Goal: Information Seeking & Learning: Understand process/instructions

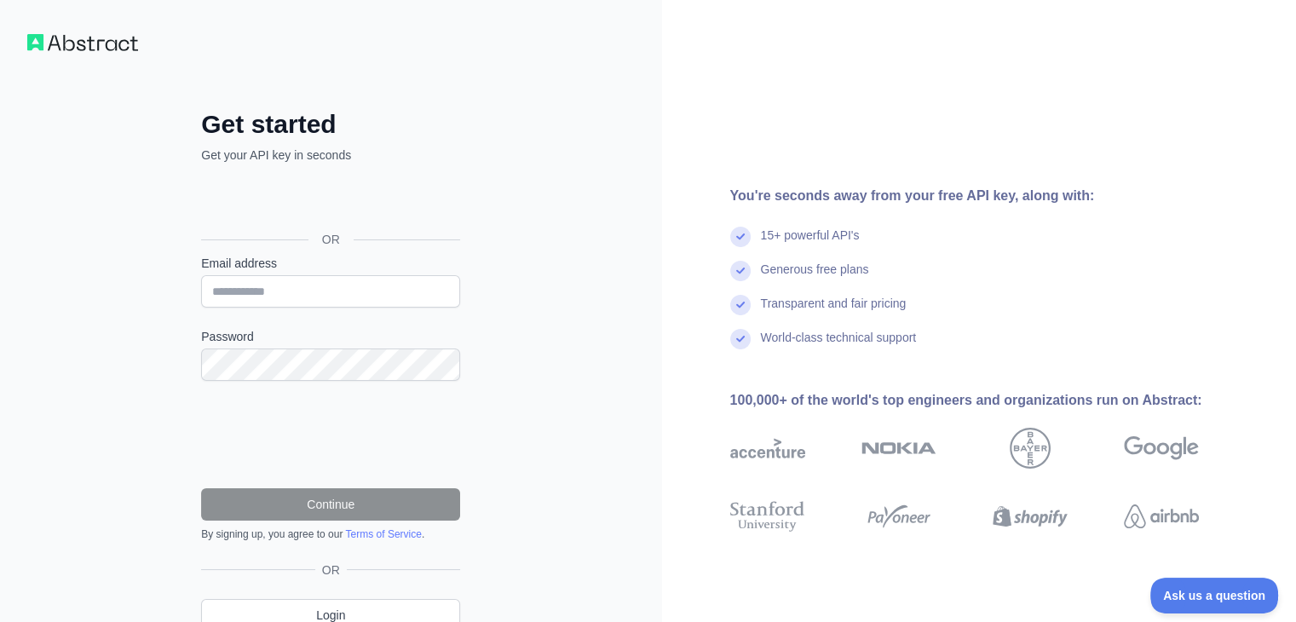
click at [330, 182] on div "OR" at bounding box center [330, 212] width 259 height 84
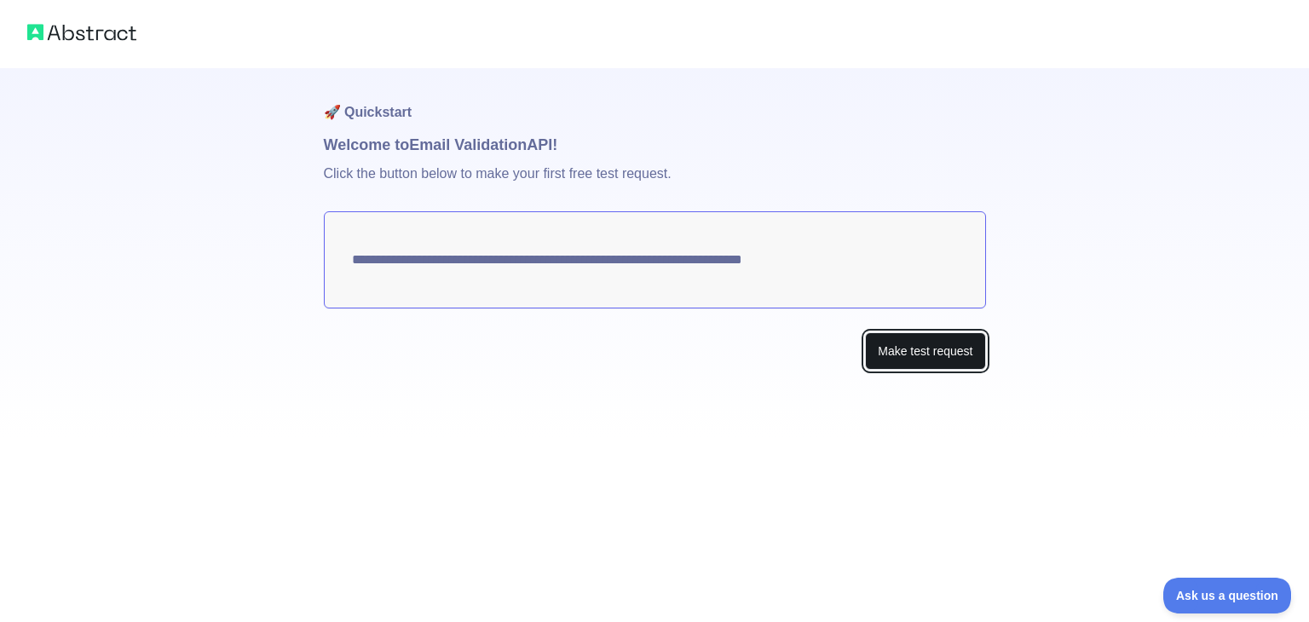
click at [924, 355] on button "Make test request" at bounding box center [925, 351] width 120 height 38
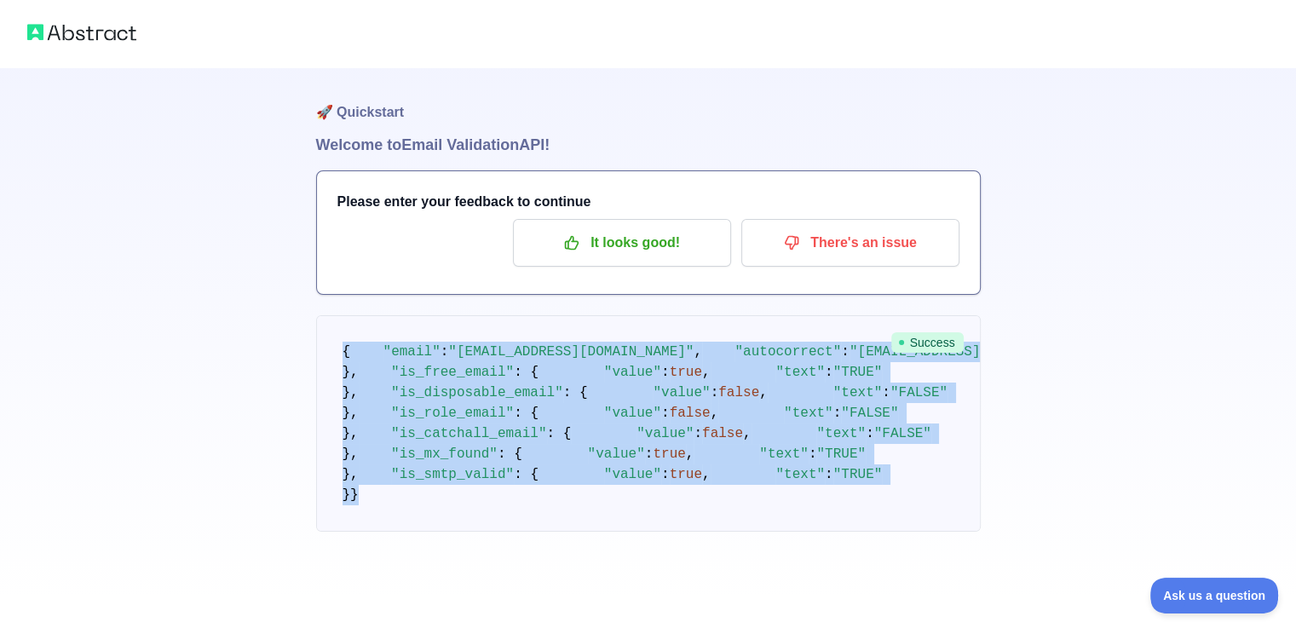
drag, startPoint x: 354, startPoint y: 519, endPoint x: 329, endPoint y: 350, distance: 170.5
click at [329, 350] on pre "{ "email" : "[EMAIL_ADDRESS][DOMAIN_NAME]" , "autocorrect" : "[EMAIL_ADDRESS][D…" at bounding box center [648, 423] width 665 height 216
copy code "{ "email" : "[EMAIL_ADDRESS][DOMAIN_NAME]" , "autocorrect" : "[EMAIL_ADDRESS][D…"
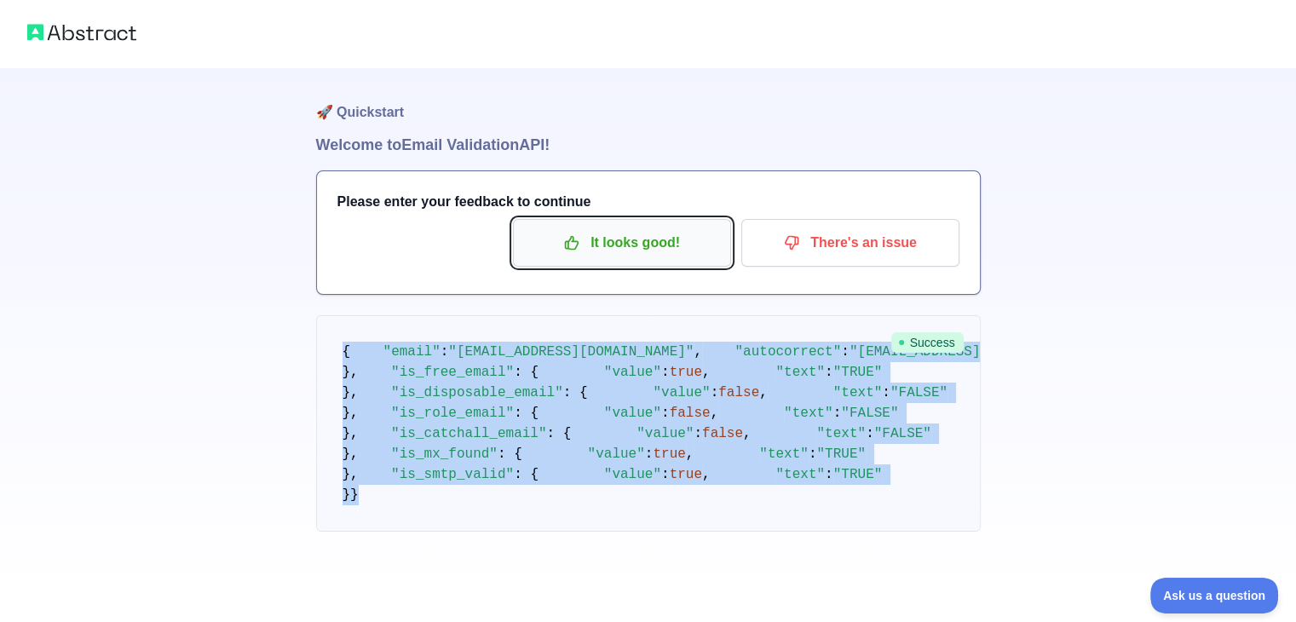
click at [639, 243] on p "It looks good!" at bounding box center [622, 242] width 193 height 29
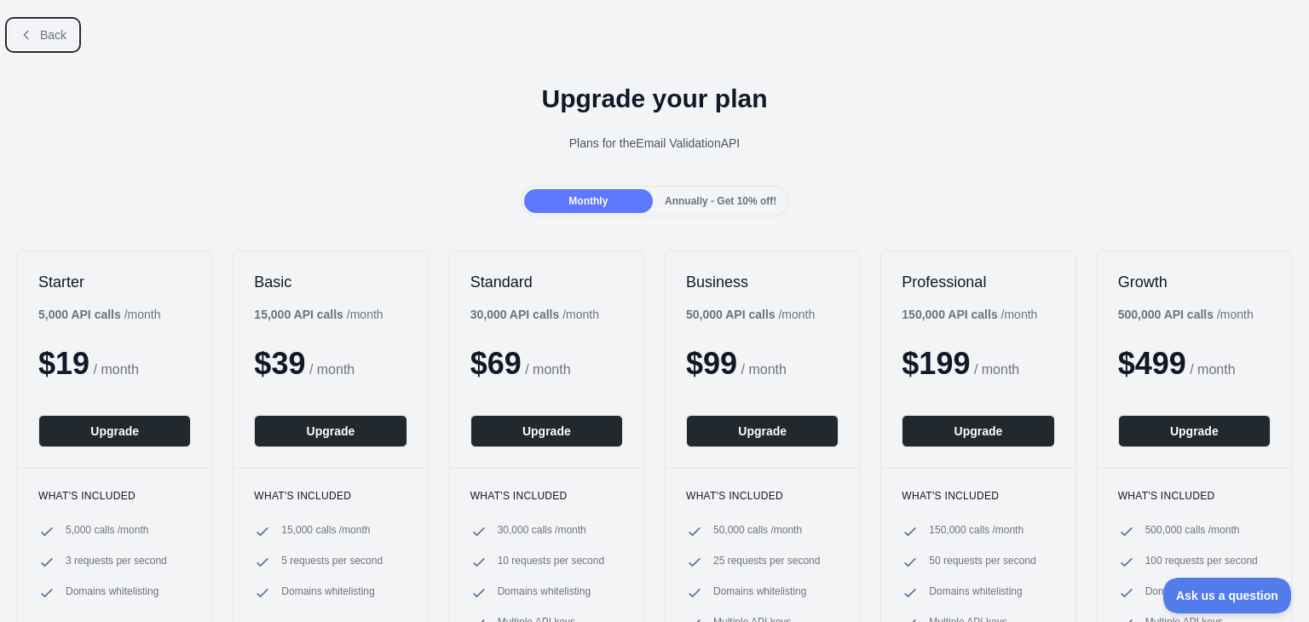
click at [26, 30] on icon at bounding box center [27, 35] width 14 height 14
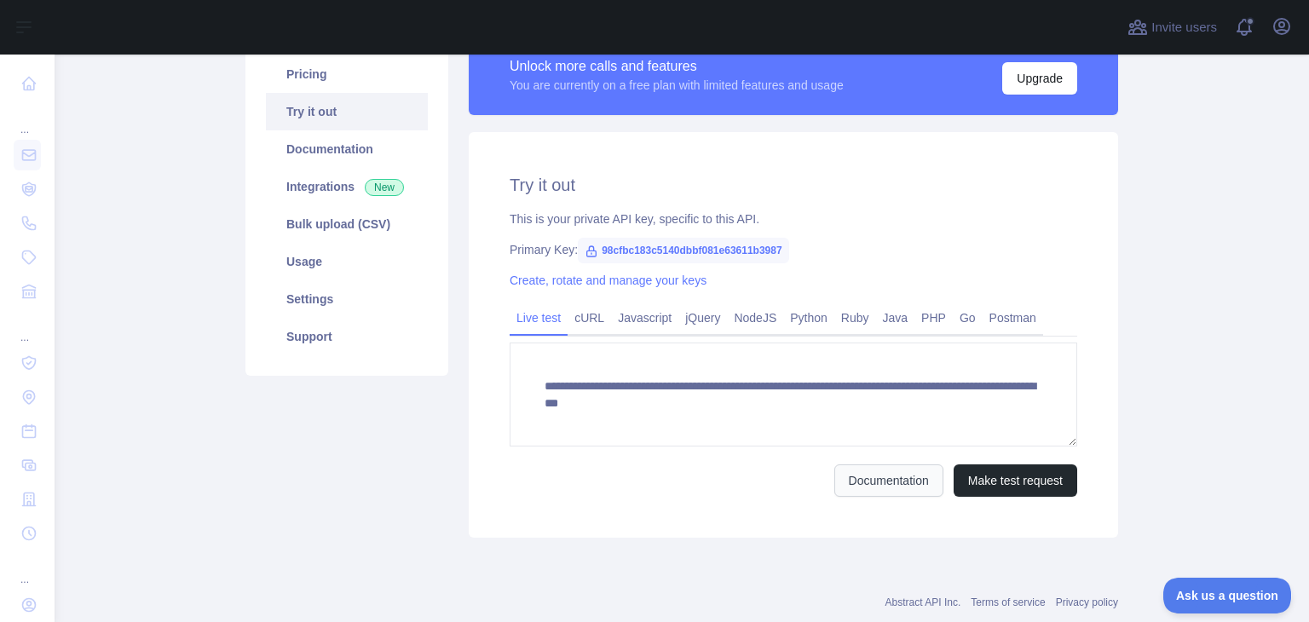
scroll to position [187, 0]
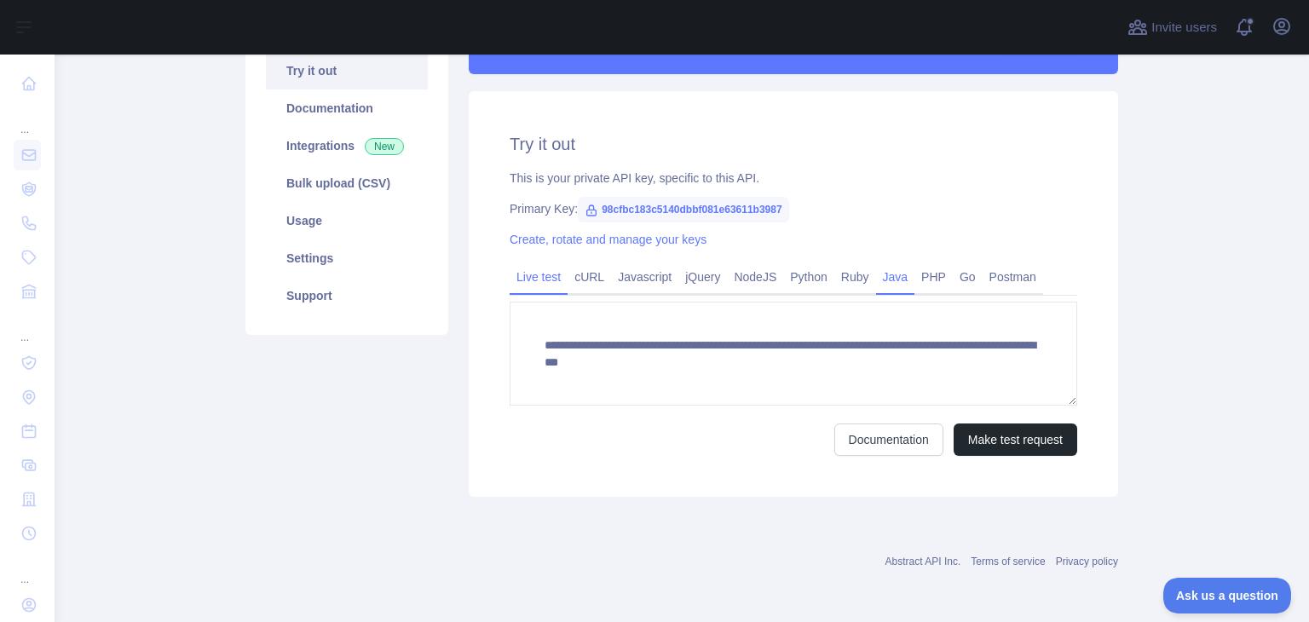
click at [895, 285] on link "Java" at bounding box center [895, 276] width 39 height 27
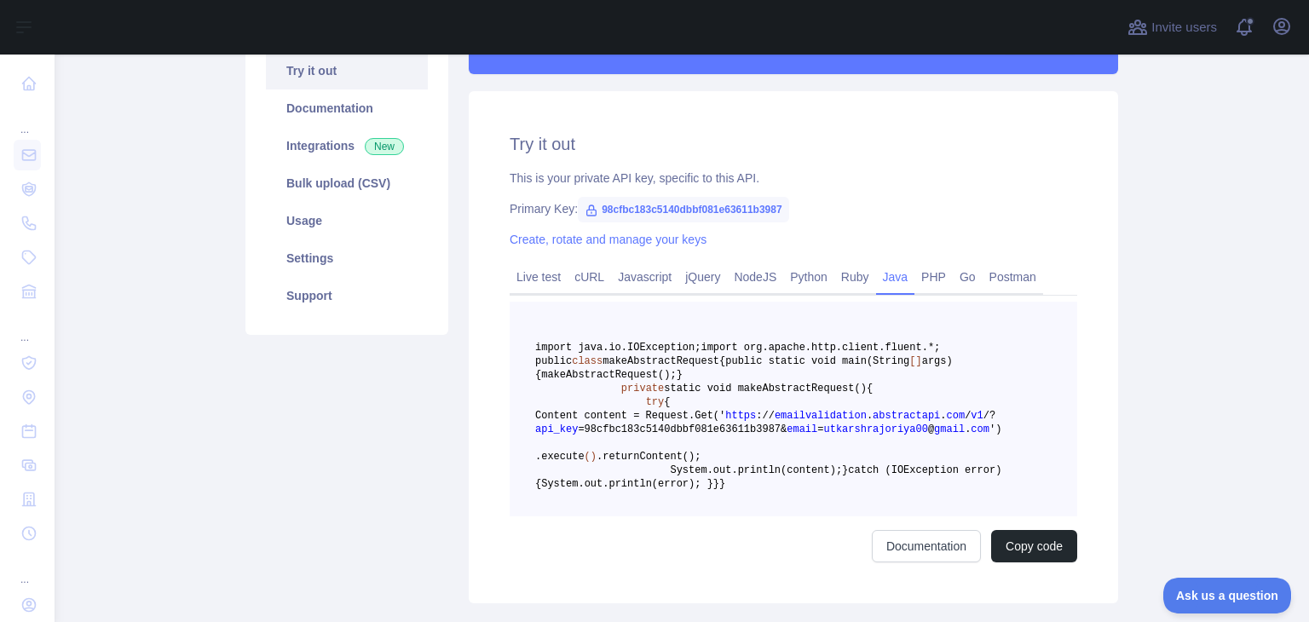
scroll to position [130, 0]
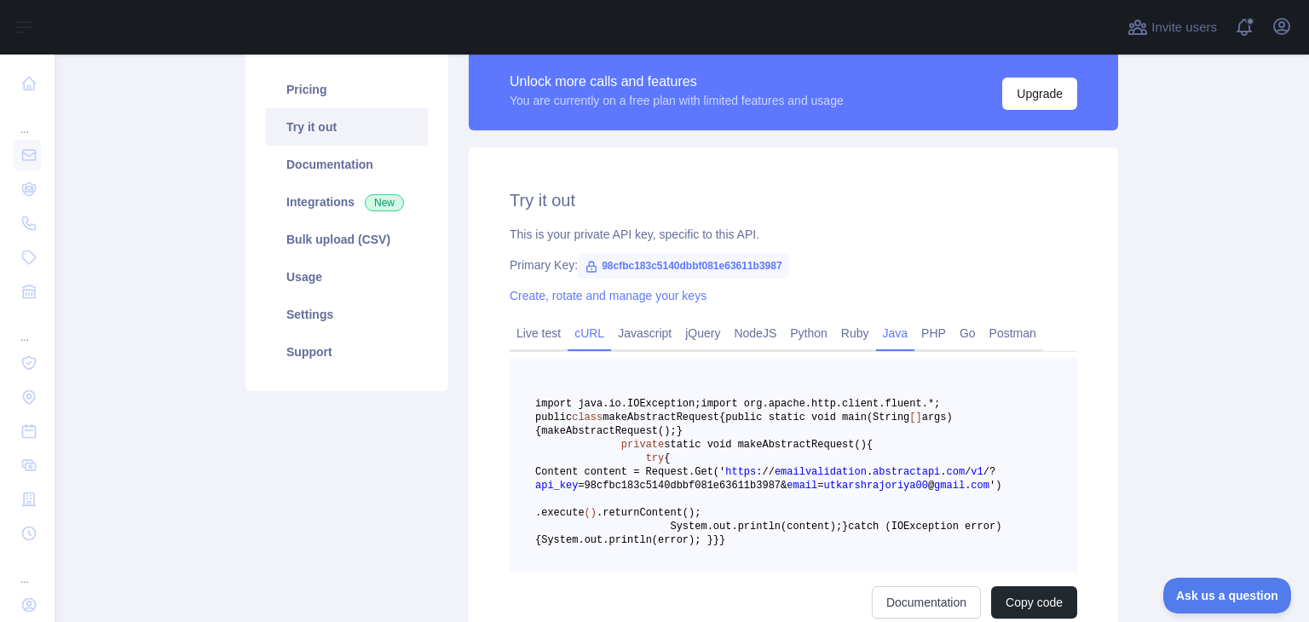
drag, startPoint x: 533, startPoint y: 338, endPoint x: 569, endPoint y: 342, distance: 36.8
click at [533, 338] on link "Live test" at bounding box center [539, 333] width 58 height 27
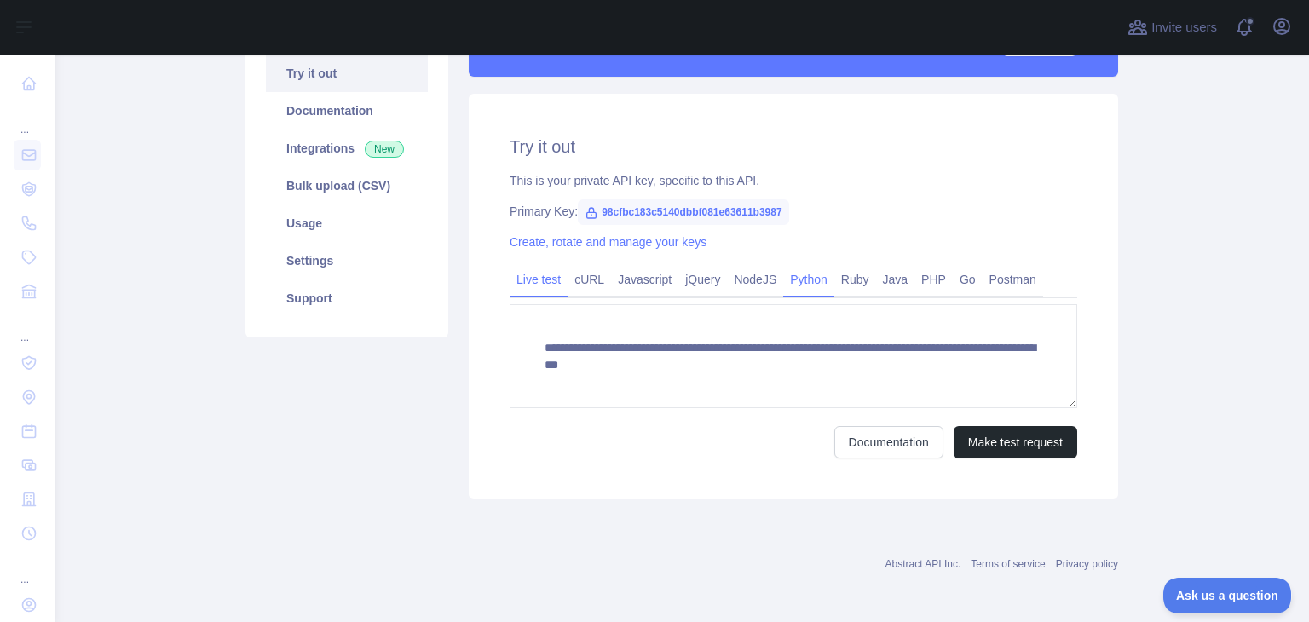
scroll to position [187, 0]
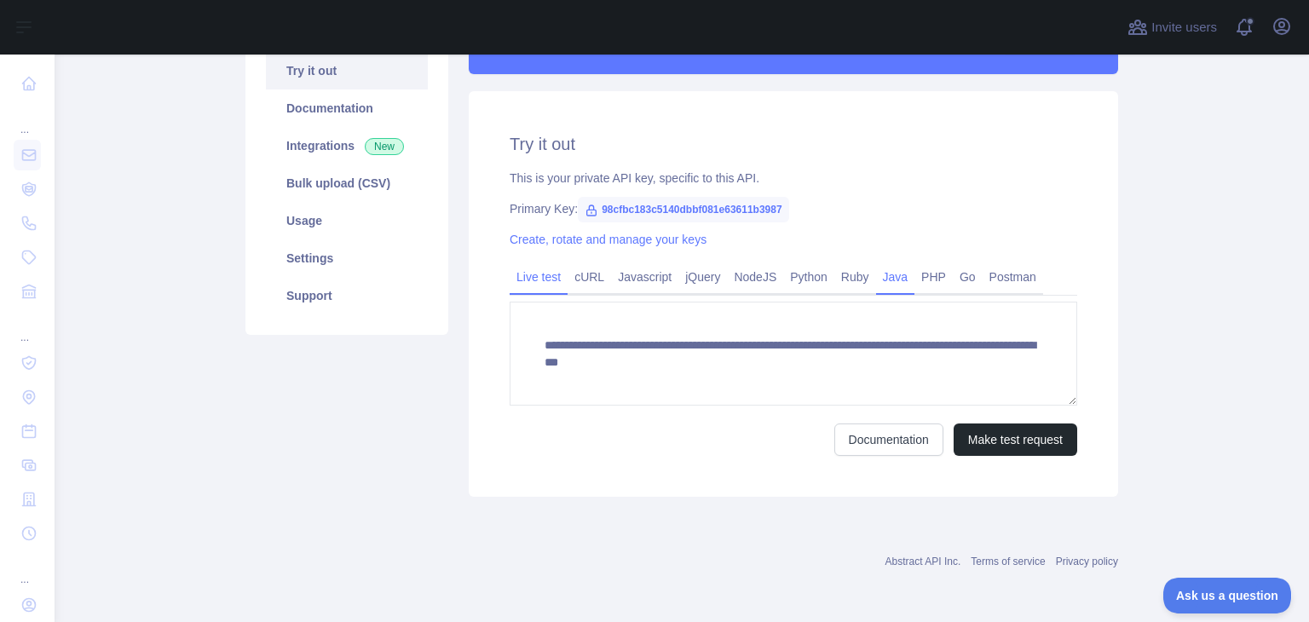
click at [879, 273] on link "Java" at bounding box center [895, 276] width 39 height 27
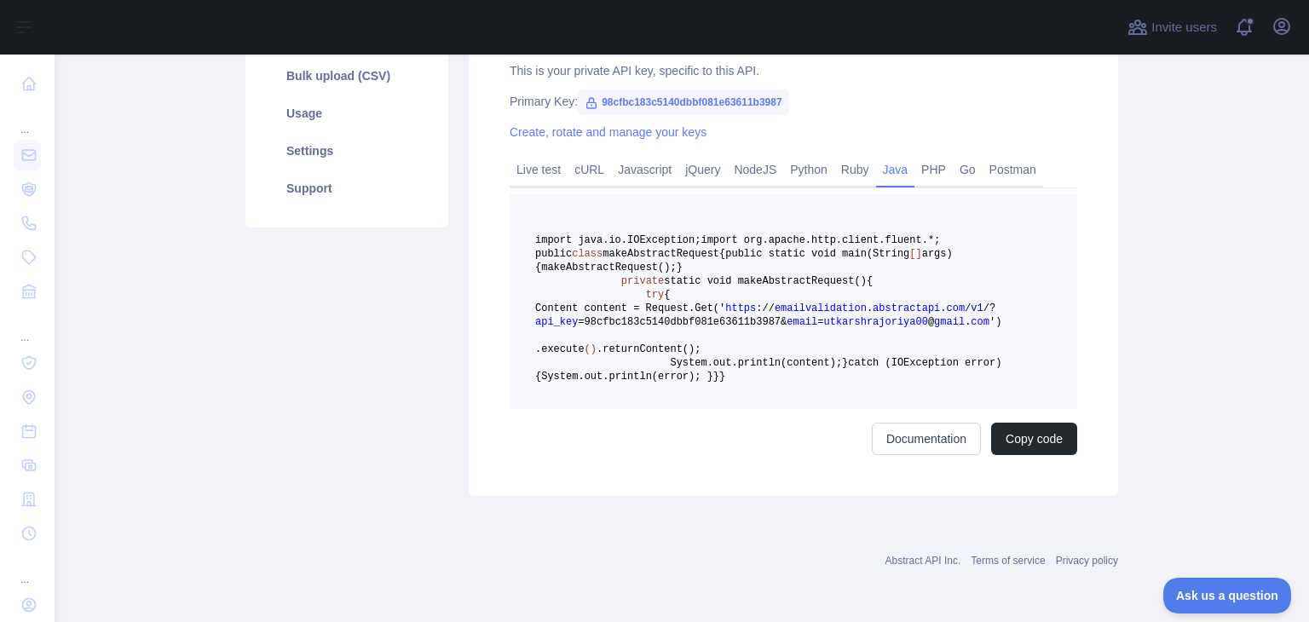
scroll to position [301, 0]
click at [719, 260] on span "makeAbstractRequest" at bounding box center [661, 254] width 117 height 12
copy span "makeAbstractRequest"
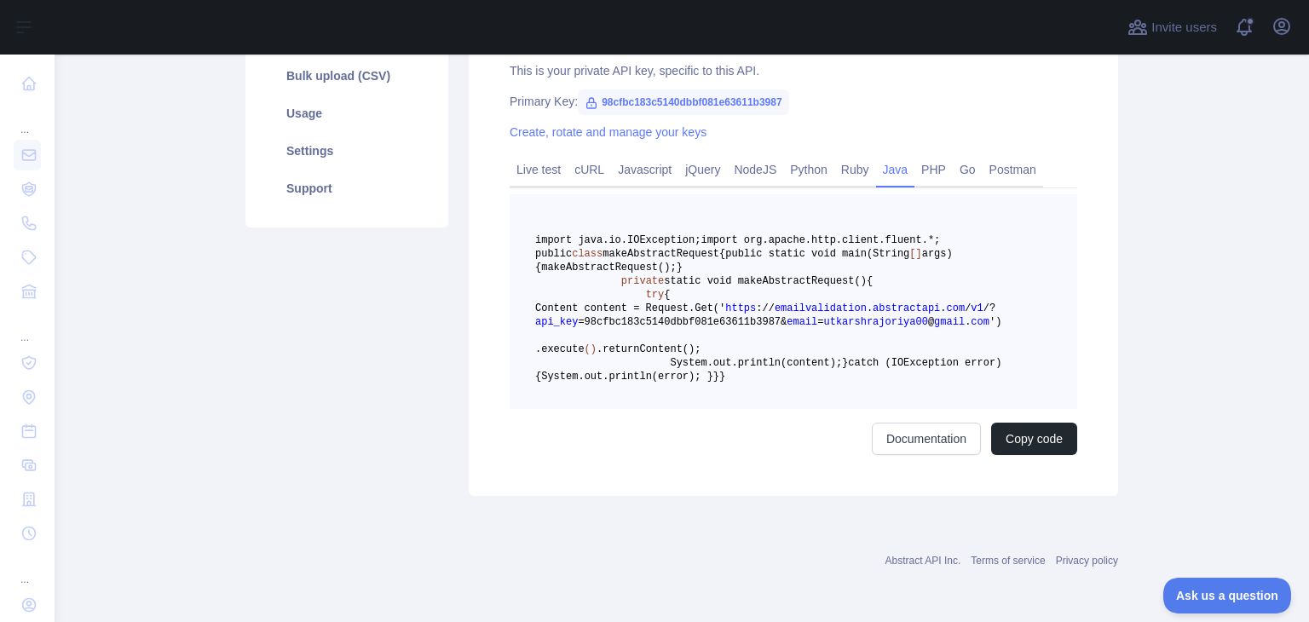
scroll to position [386, 0]
drag, startPoint x: 620, startPoint y: 465, endPoint x: 610, endPoint y: 146, distance: 319.7
click at [610, 194] on pre "import java.io.IOException; import org.apache.http.client.fluent.*; public clas…" at bounding box center [794, 301] width 568 height 215
copy code "mport java.io.IOException; import org.apache.http.client.fluent.*; public class…"
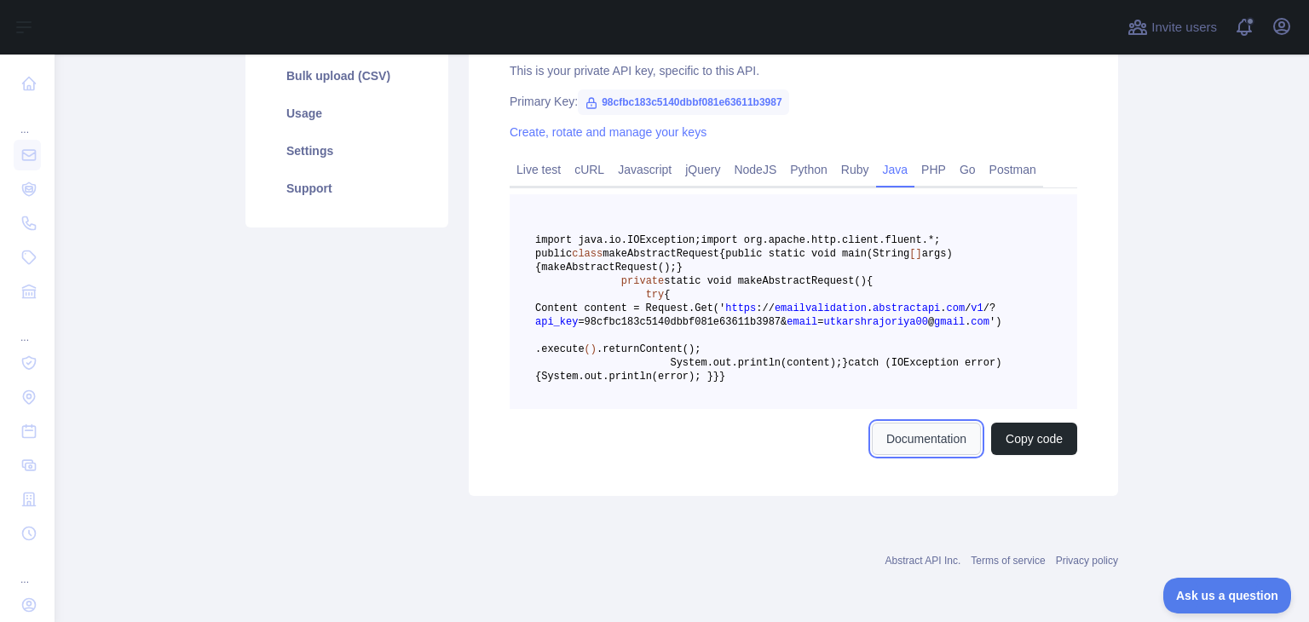
click at [924, 446] on link "Documentation" at bounding box center [926, 439] width 109 height 32
click at [626, 409] on pre "import java.io.IOException; import org.apache.http.client.fluent.*; public clas…" at bounding box center [794, 301] width 568 height 215
click at [764, 409] on pre "import java.io.IOException; import org.apache.http.client.fluent.*; public clas…" at bounding box center [794, 301] width 568 height 215
click at [1035, 455] on button "Copy code" at bounding box center [1034, 439] width 86 height 32
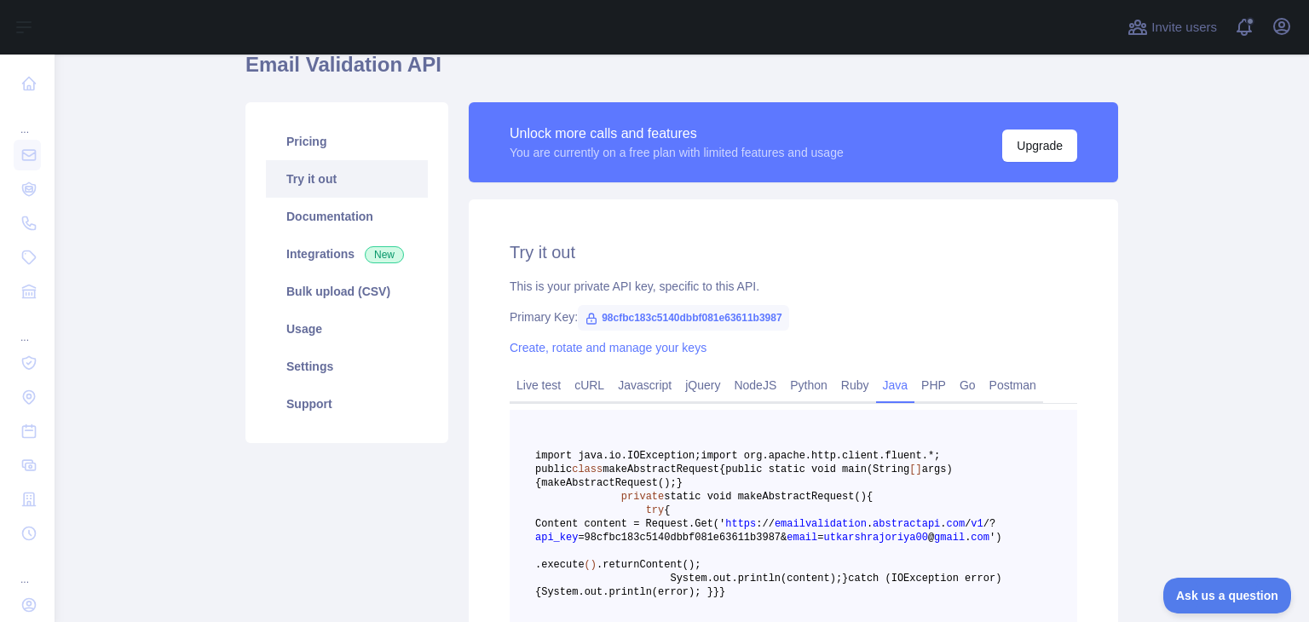
scroll to position [45, 0]
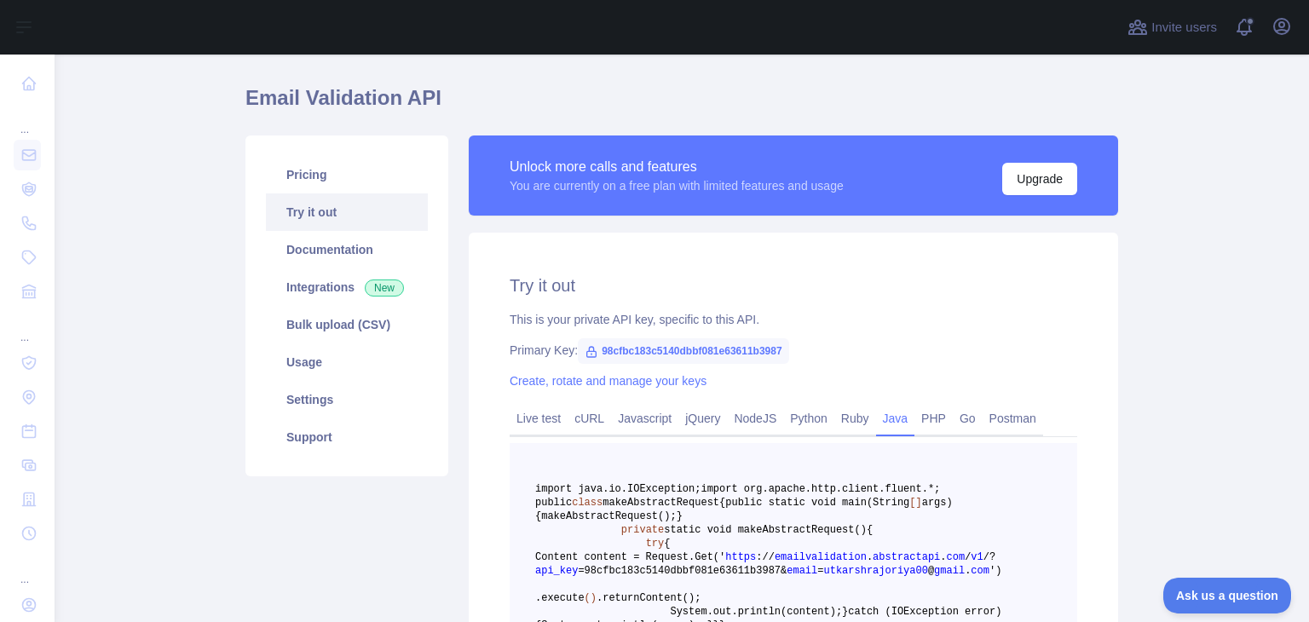
click at [890, 420] on link "Java" at bounding box center [895, 418] width 39 height 27
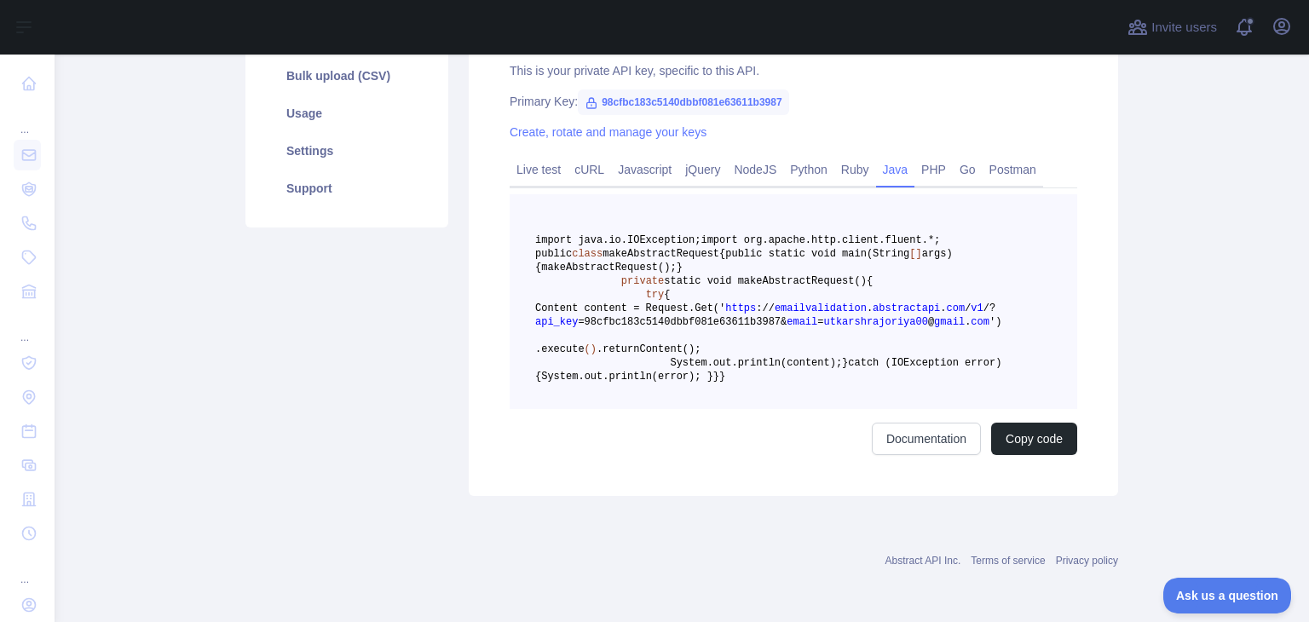
scroll to position [301, 0]
click at [982, 314] on pre "import java.io.IOException; import org.apache.http.client.fluent.*; public clas…" at bounding box center [794, 301] width 568 height 215
click at [566, 274] on span "make" at bounding box center [553, 268] width 25 height 12
click at [897, 435] on link "Documentation" at bounding box center [926, 439] width 109 height 32
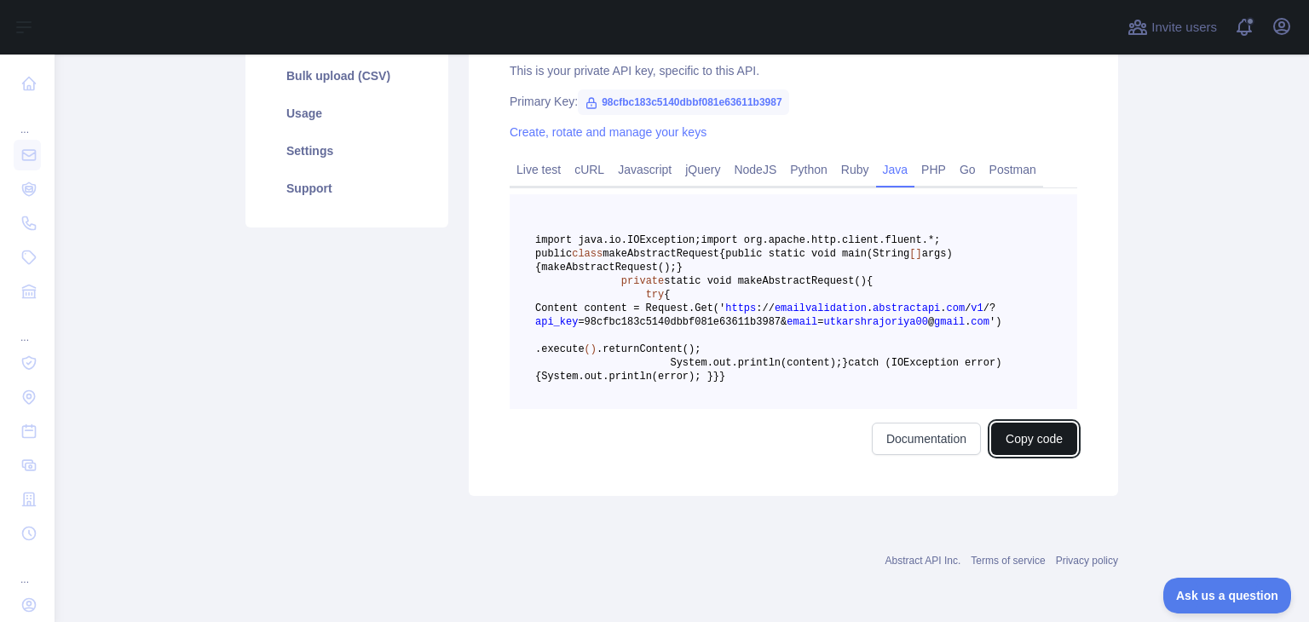
click at [1019, 447] on button "Copy code" at bounding box center [1034, 439] width 86 height 32
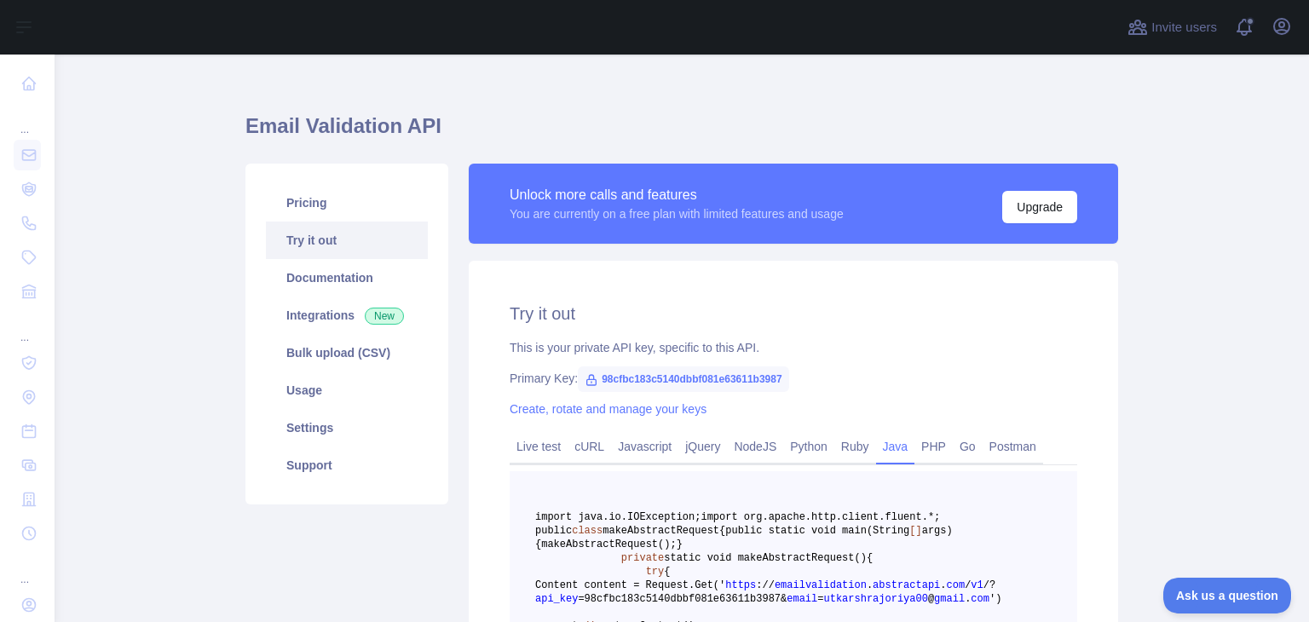
scroll to position [0, 0]
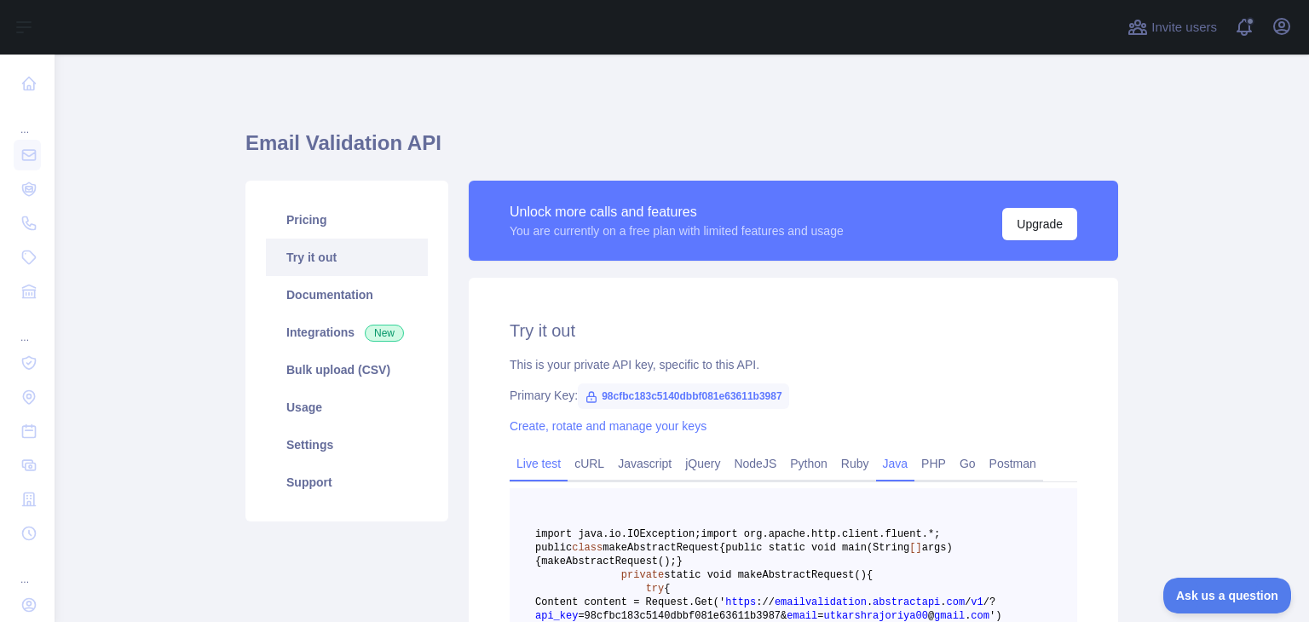
click at [539, 454] on link "Live test" at bounding box center [539, 463] width 58 height 27
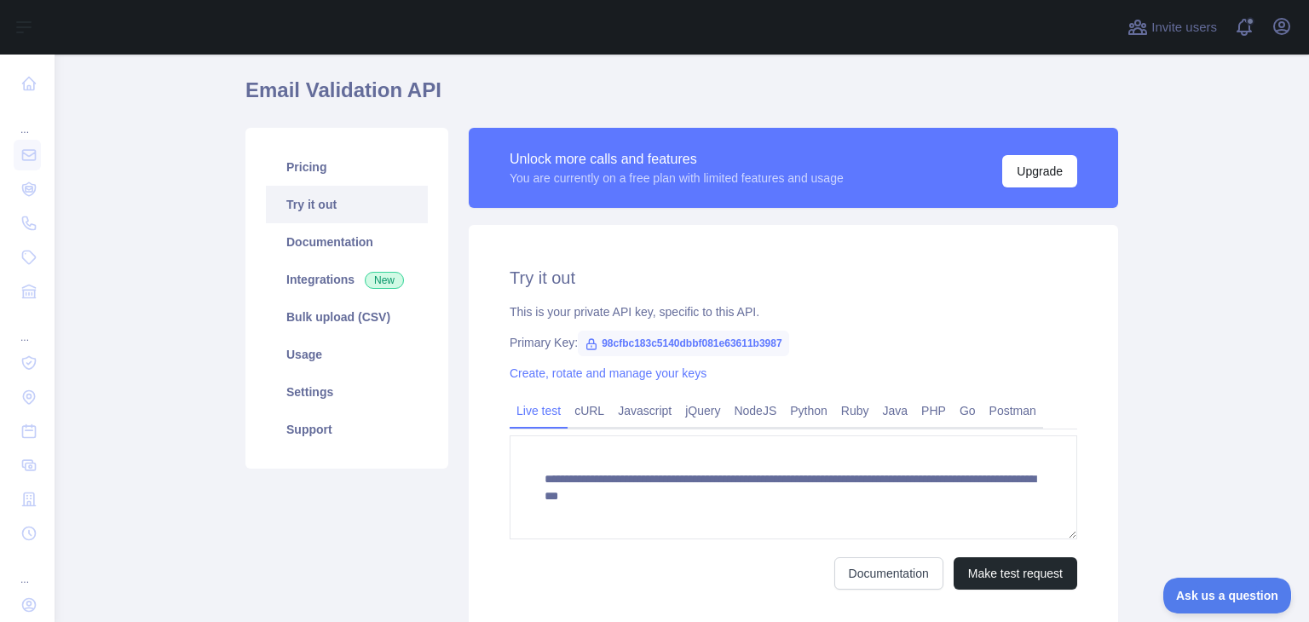
scroll to position [187, 0]
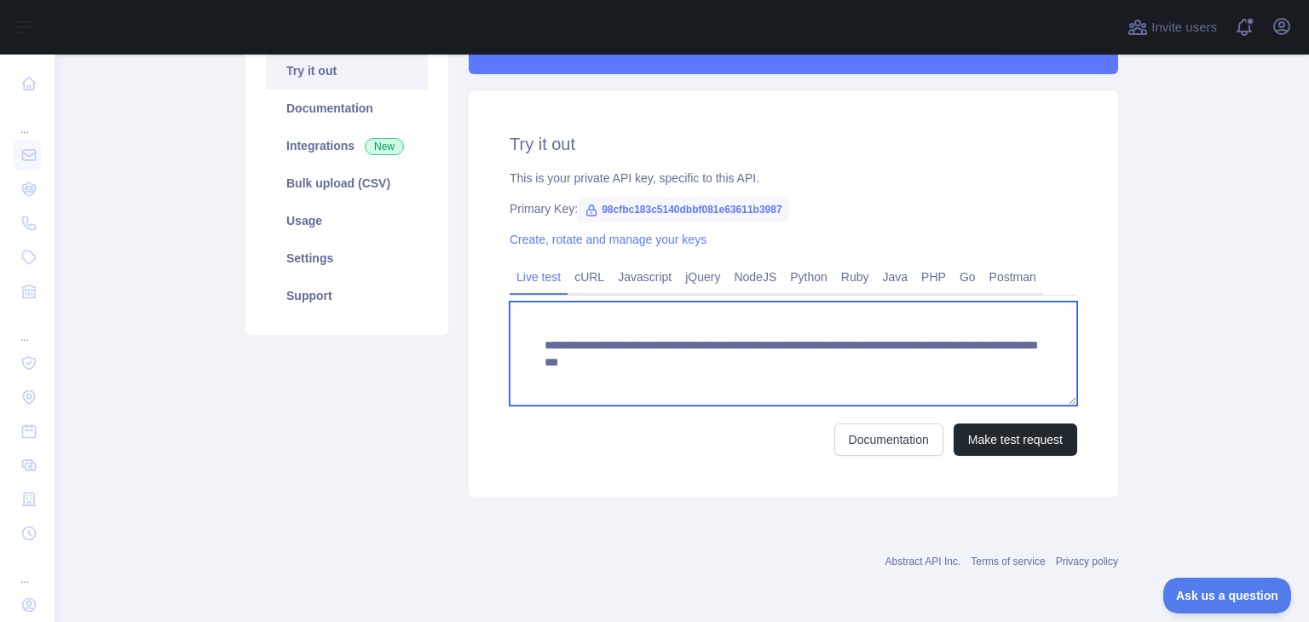
drag, startPoint x: 555, startPoint y: 349, endPoint x: 775, endPoint y: 352, distance: 219.9
click at [775, 352] on textarea "**********" at bounding box center [794, 354] width 568 height 104
click at [826, 355] on textarea "**********" at bounding box center [794, 354] width 568 height 104
drag, startPoint x: 782, startPoint y: 343, endPoint x: 532, endPoint y: 333, distance: 250.7
click at [532, 333] on textarea "**********" at bounding box center [794, 354] width 568 height 104
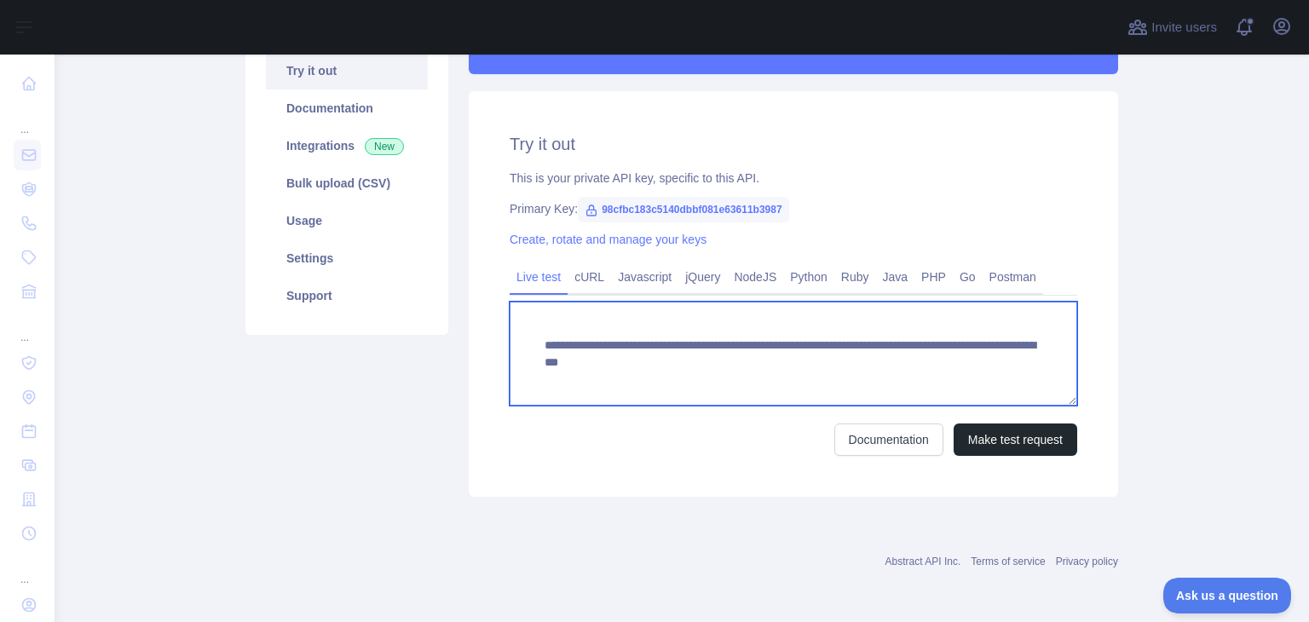
drag, startPoint x: 992, startPoint y: 366, endPoint x: 531, endPoint y: 332, distance: 462.2
click at [531, 332] on textarea "**********" at bounding box center [794, 354] width 568 height 104
